Goal: Find contact information: Find contact information

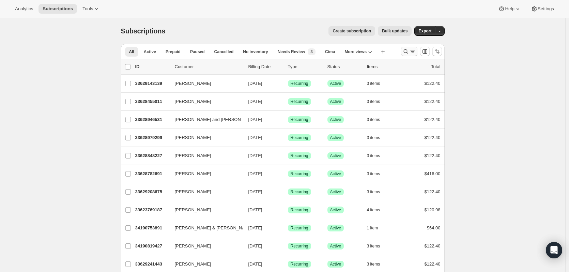
click at [407, 53] on icon "Search and filter results" at bounding box center [405, 51] width 7 height 7
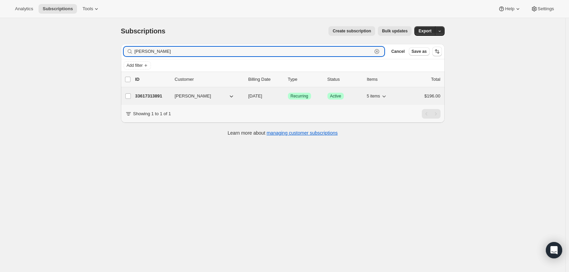
type input "[PERSON_NAME]"
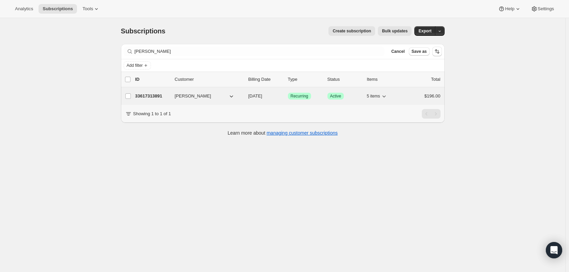
click at [167, 96] on p "33617313891" at bounding box center [152, 96] width 34 height 7
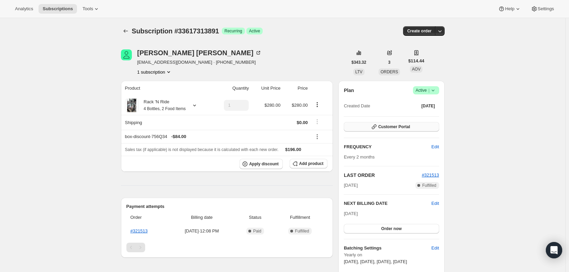
click at [409, 126] on span "Customer Portal" at bounding box center [394, 126] width 32 height 5
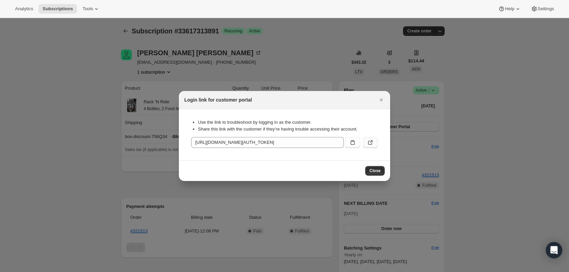
click at [369, 141] on icon ":rc7:" at bounding box center [370, 142] width 7 height 7
click at [373, 173] on span "Close" at bounding box center [374, 170] width 11 height 5
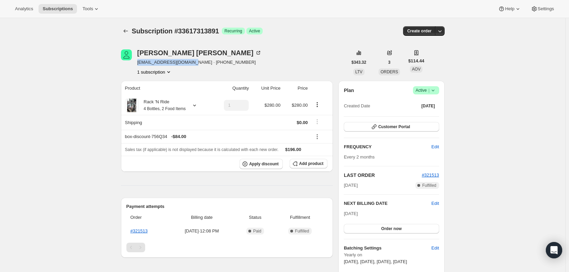
drag, startPoint x: 189, startPoint y: 62, endPoint x: 138, endPoint y: 65, distance: 51.2
click at [138, 65] on div "[PERSON_NAME] [EMAIL_ADDRESS][DOMAIN_NAME] · [PHONE_NUMBER] 1 subscription" at bounding box center [234, 62] width 227 height 26
copy span "[EMAIL_ADDRESS][DOMAIN_NAME]"
